Goal: Information Seeking & Learning: Learn about a topic

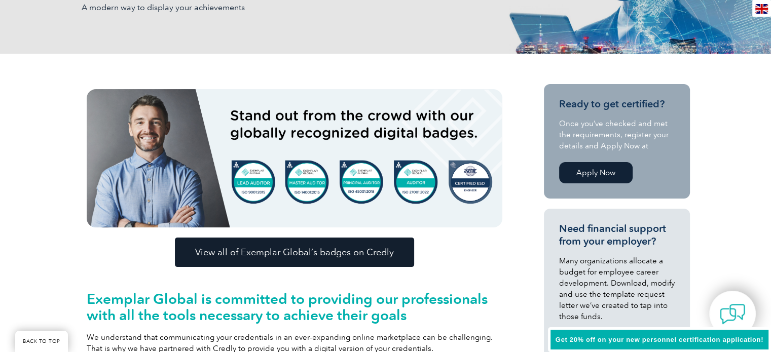
scroll to position [254, 0]
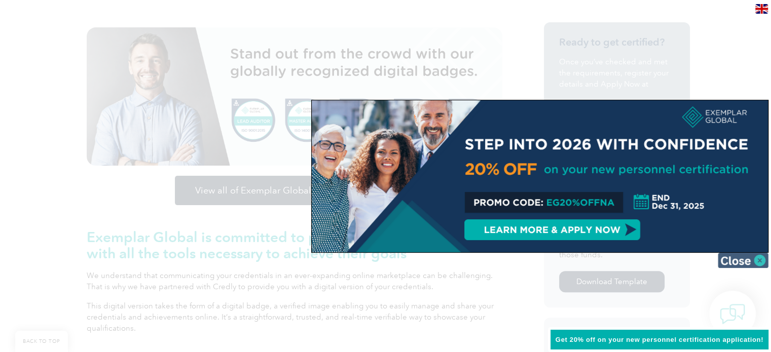
click at [757, 257] on img at bounding box center [743, 260] width 51 height 15
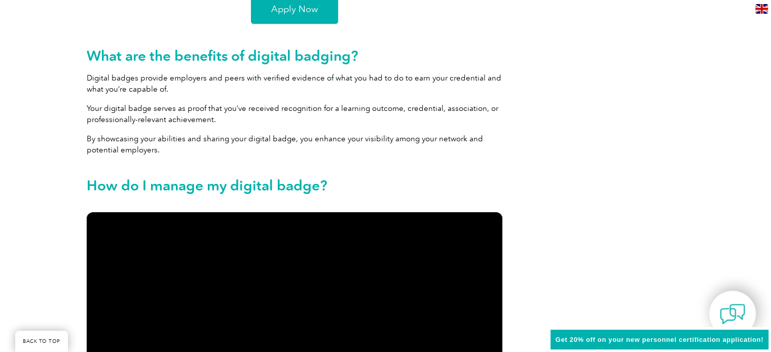
scroll to position [710, 0]
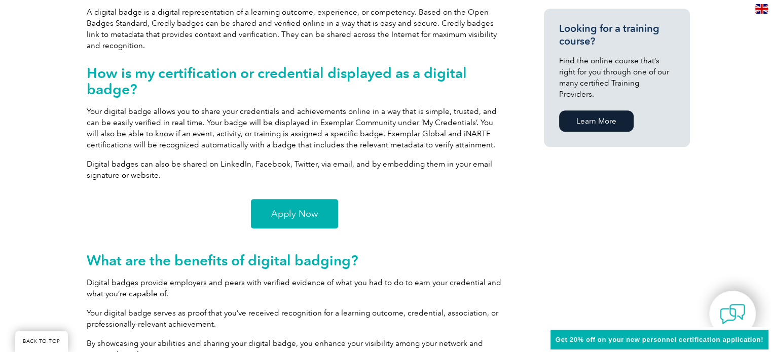
click at [300, 215] on span "Apply Now" at bounding box center [294, 213] width 47 height 9
type input "Procurar"
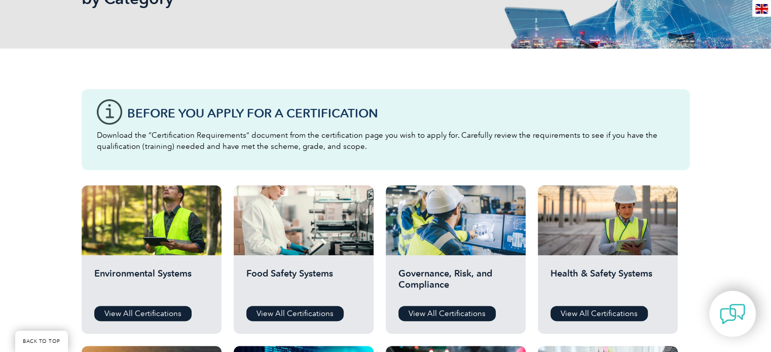
scroll to position [203, 0]
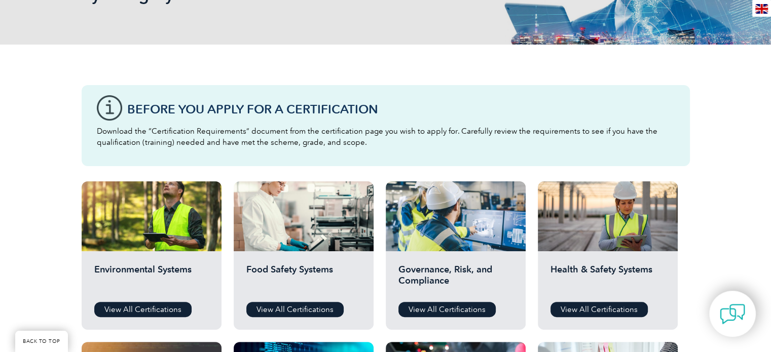
click at [373, 132] on p "Download the “Certification Requirements” document from the certification page …" at bounding box center [386, 137] width 578 height 22
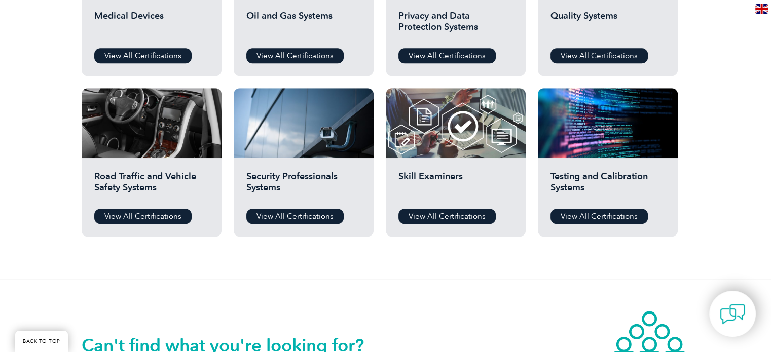
scroll to position [456, 0]
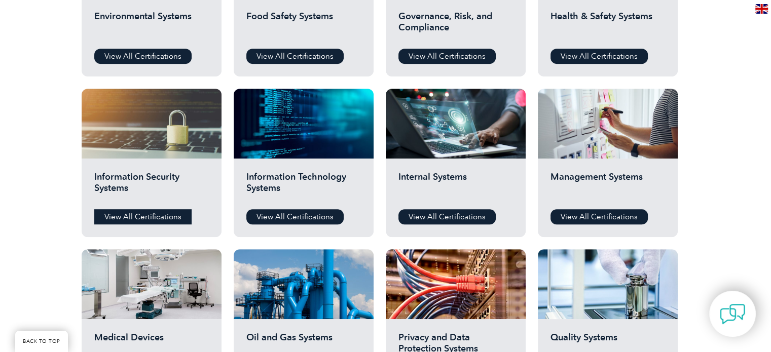
click at [150, 217] on link "View All Certifications" at bounding box center [142, 216] width 97 height 15
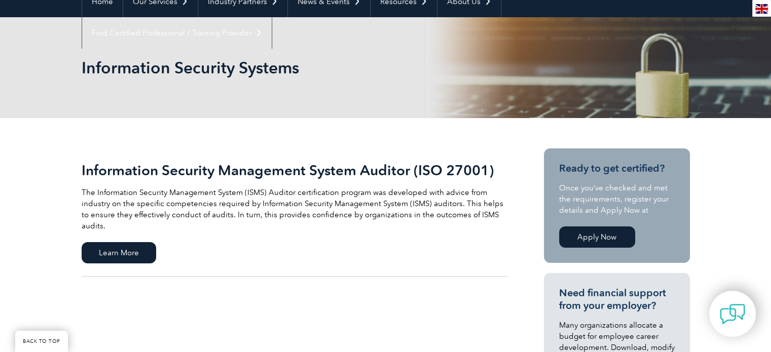
scroll to position [101, 0]
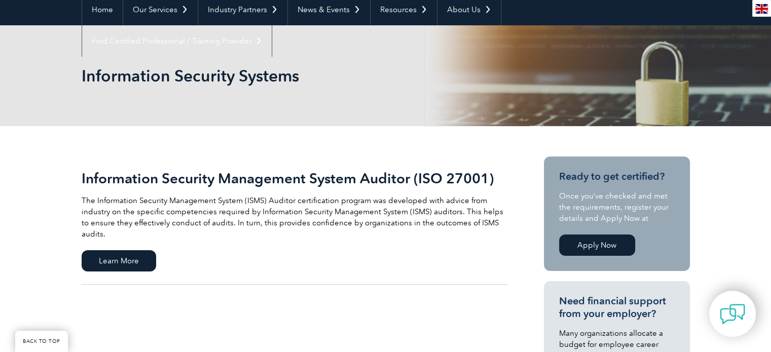
click at [440, 178] on h2 "Information Security Management System Auditor (ISO 27001)" at bounding box center [295, 178] width 426 height 16
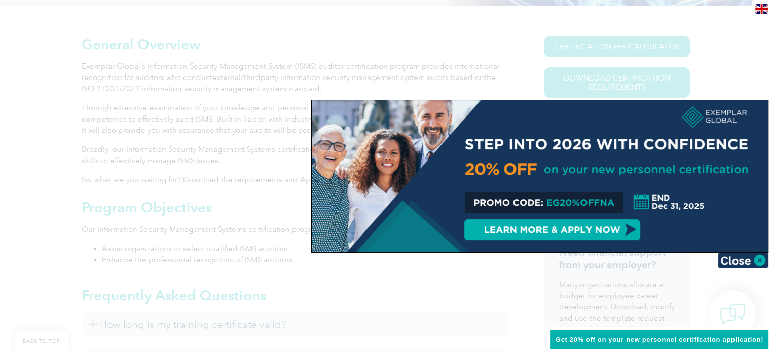
scroll to position [254, 0]
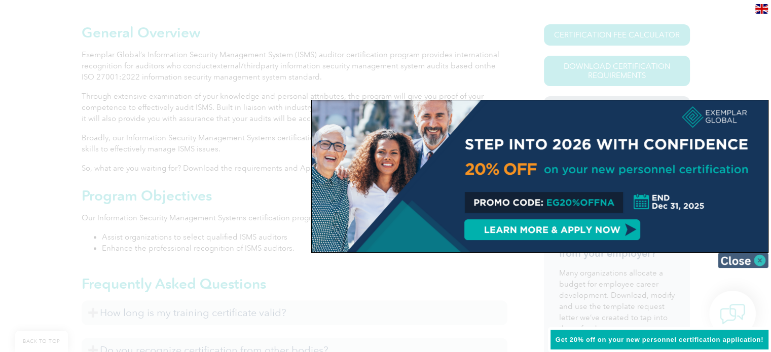
click at [761, 259] on img at bounding box center [743, 260] width 51 height 15
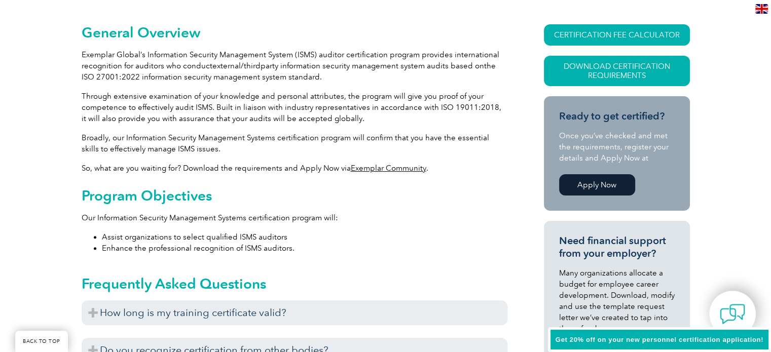
click at [765, 7] on img at bounding box center [762, 9] width 13 height 10
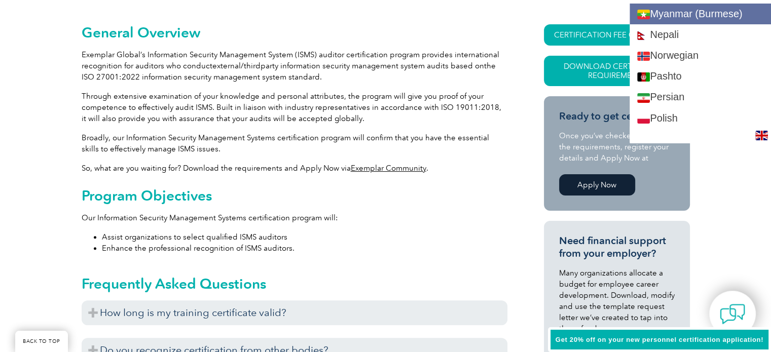
scroll to position [1373, 0]
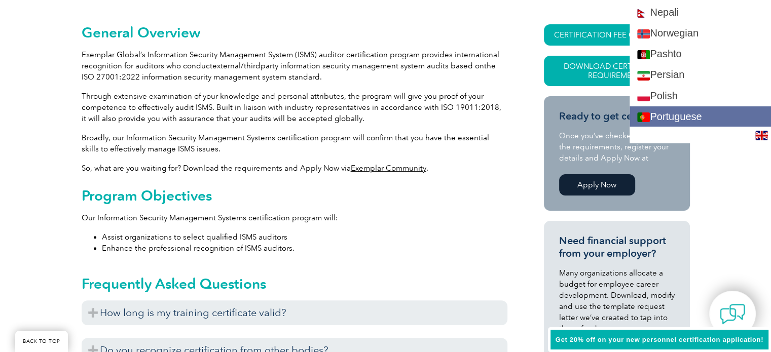
click at [708, 108] on link "Portuguese" at bounding box center [700, 116] width 141 height 21
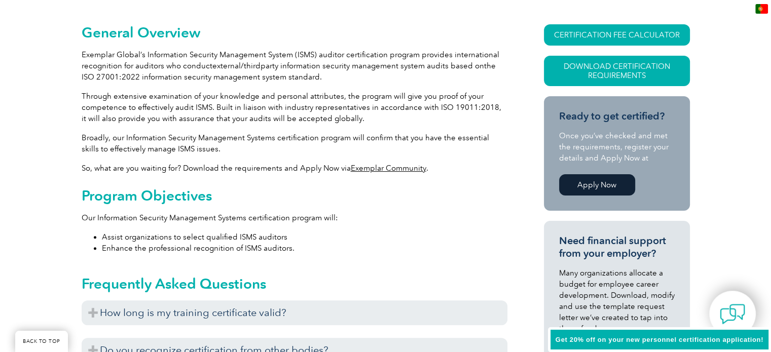
scroll to position [0, 0]
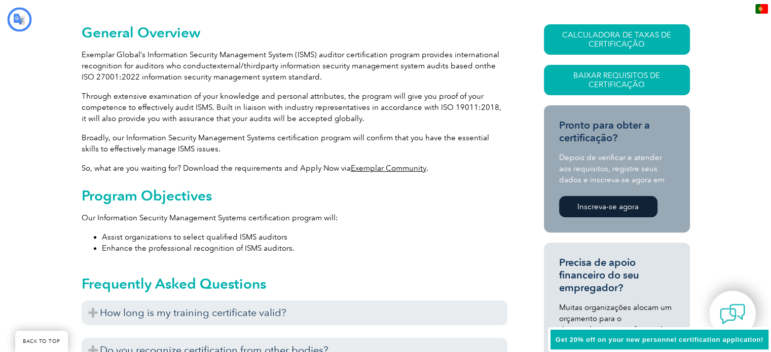
type input "Procurar"
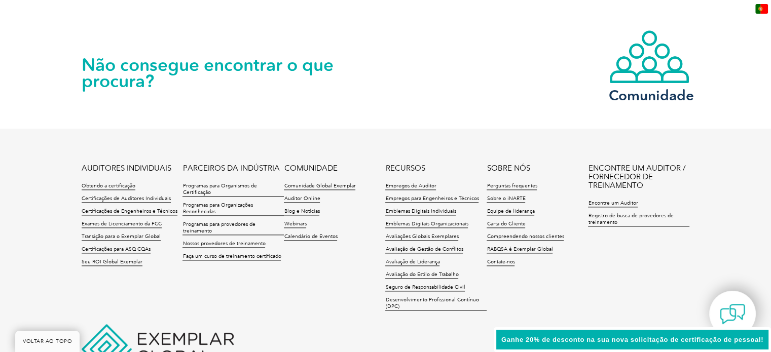
scroll to position [1338, 0]
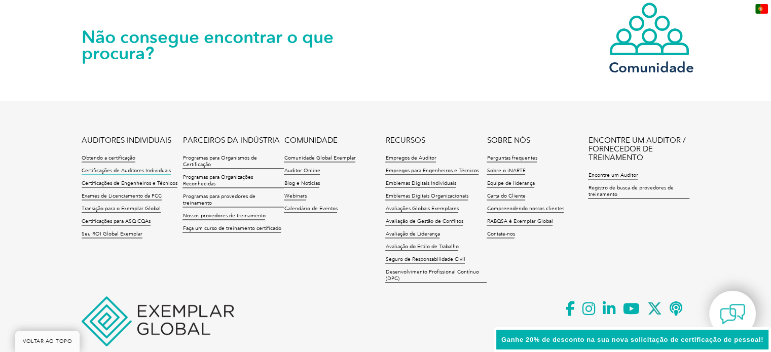
click at [133, 168] on font "Certificações de Auditores Individuais" at bounding box center [126, 171] width 89 height 6
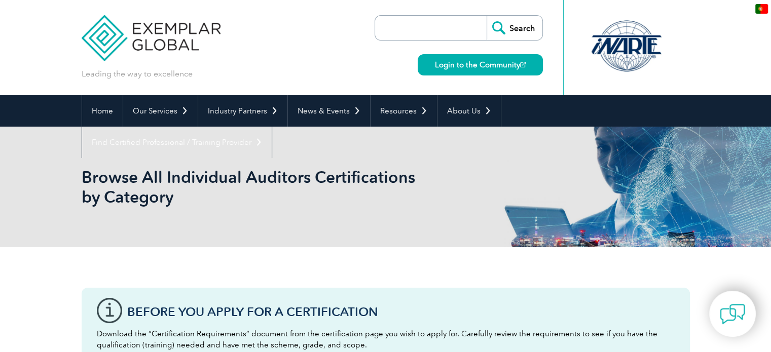
type input "Procurar"
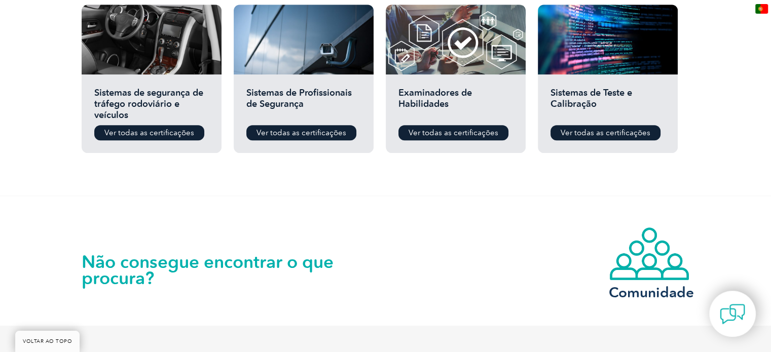
scroll to position [1065, 0]
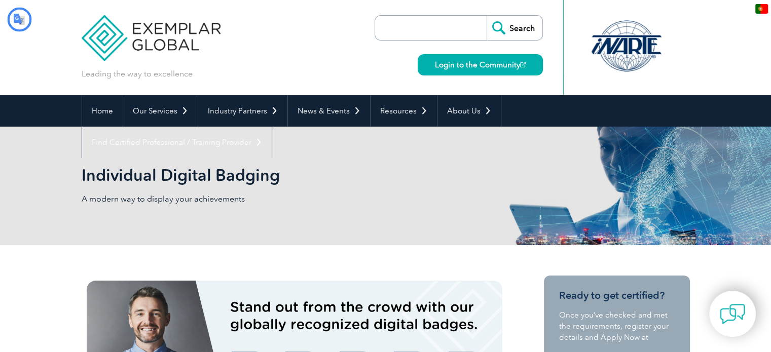
type input "Procurar"
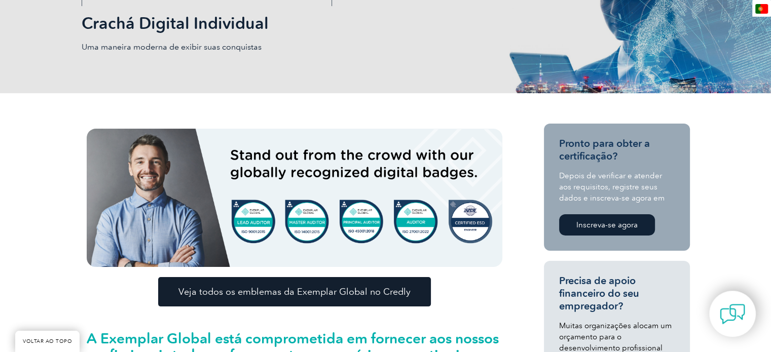
scroll to position [254, 0]
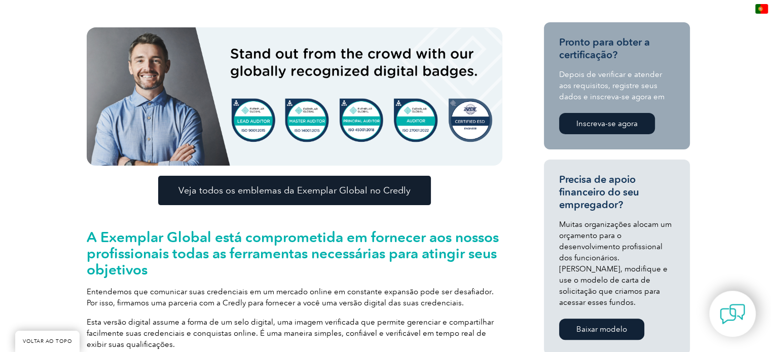
click at [465, 129] on img at bounding box center [295, 96] width 416 height 138
click at [255, 118] on img at bounding box center [295, 96] width 416 height 138
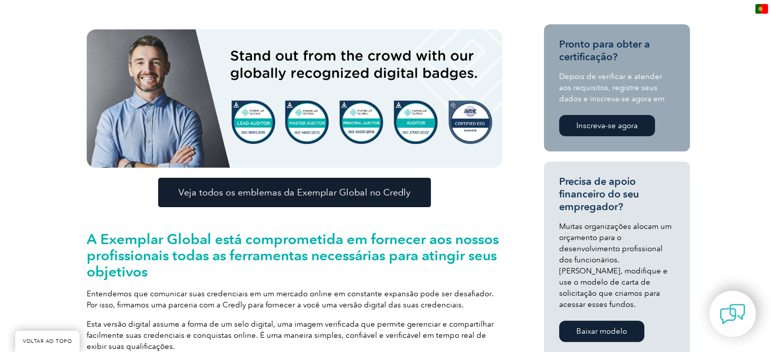
scroll to position [152, 0]
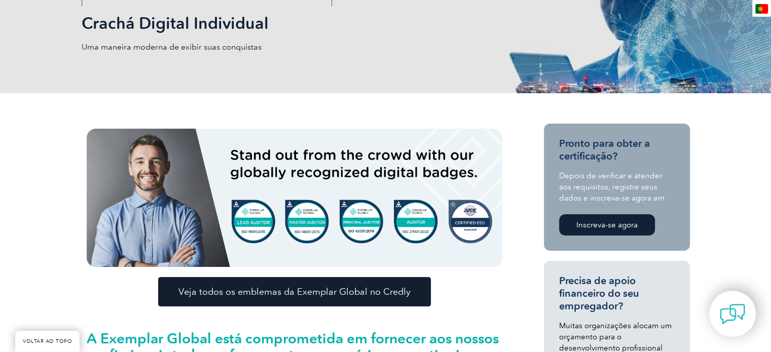
click at [610, 224] on font "Inscreva-se agora" at bounding box center [607, 225] width 61 height 9
